Goal: Submit feedback/report problem: Submit feedback/report problem

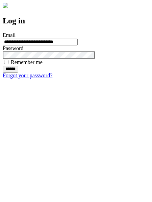
type input "**********"
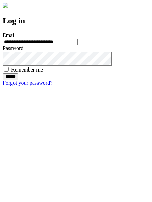
click at [18, 80] on input "******" at bounding box center [11, 76] width 16 height 7
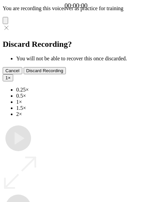
type input "**********"
